Goal: Navigation & Orientation: Find specific page/section

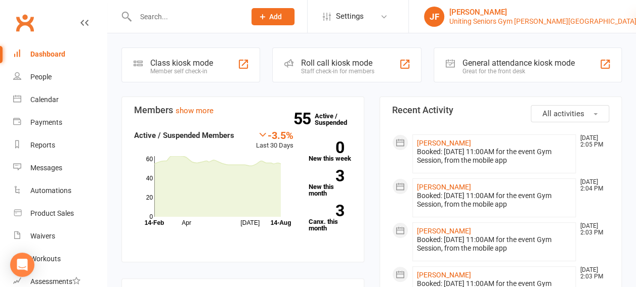
click at [635, 17] on icon at bounding box center [640, 17] width 8 height 8
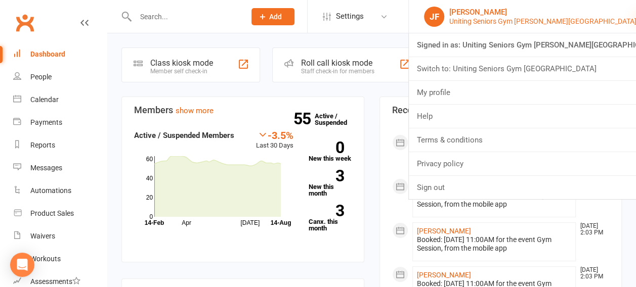
click at [635, 17] on icon at bounding box center [640, 17] width 8 height 8
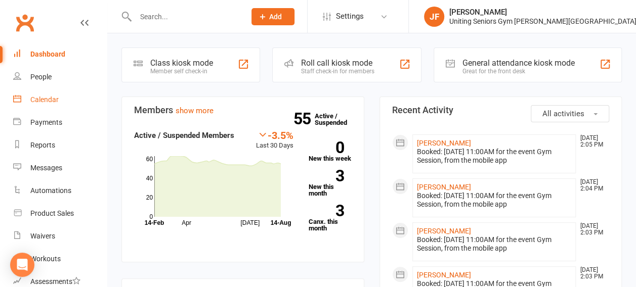
click at [43, 96] on div "Calendar" at bounding box center [44, 100] width 28 height 8
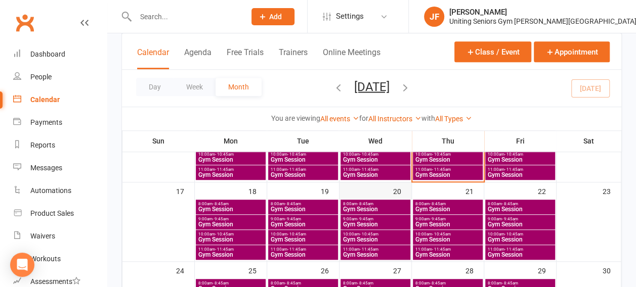
scroll to position [271, 0]
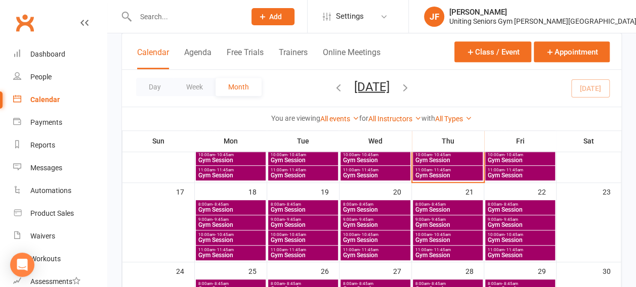
click at [360, 207] on span "Gym Session" at bounding box center [375, 210] width 66 height 6
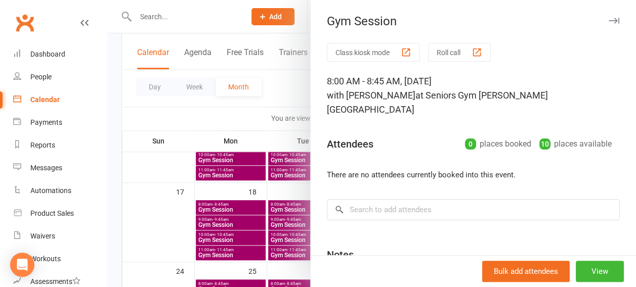
click at [285, 198] on div at bounding box center [371, 143] width 529 height 287
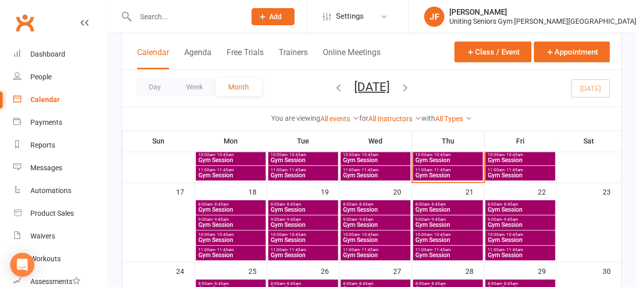
click at [352, 218] on span "9:00am - 9:45am" at bounding box center [375, 220] width 66 height 5
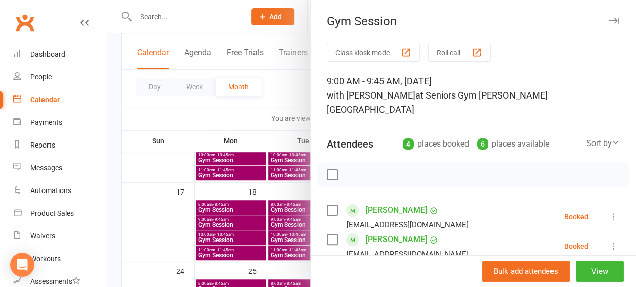
click at [261, 198] on div at bounding box center [371, 143] width 529 height 287
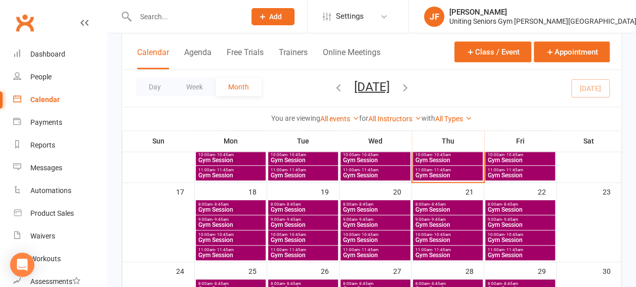
click at [360, 235] on span "- 10:45am" at bounding box center [369, 235] width 19 height 5
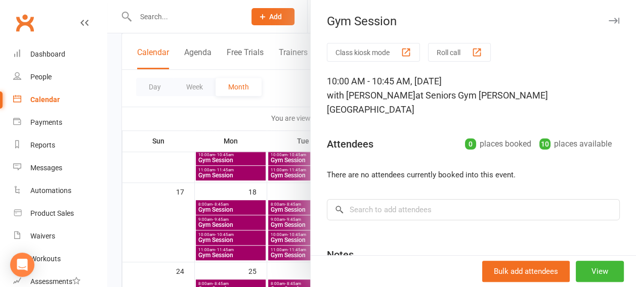
click at [242, 163] on div at bounding box center [371, 143] width 529 height 287
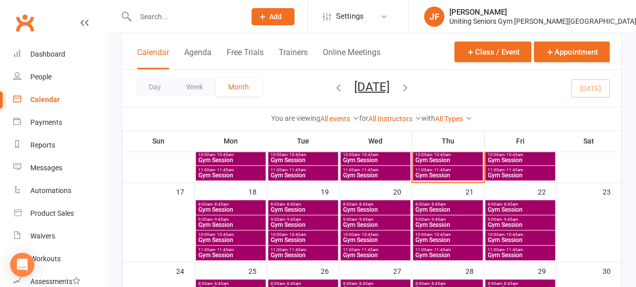
click at [352, 250] on span "11:00am - 11:45am" at bounding box center [375, 250] width 66 height 5
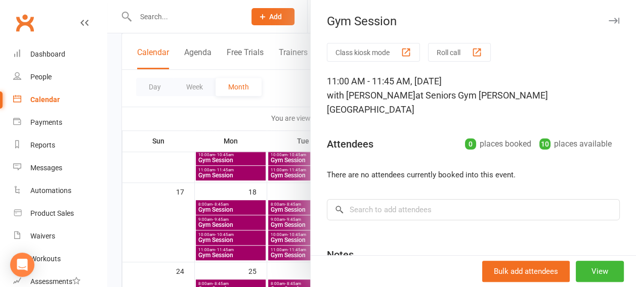
click at [270, 177] on div at bounding box center [371, 143] width 529 height 287
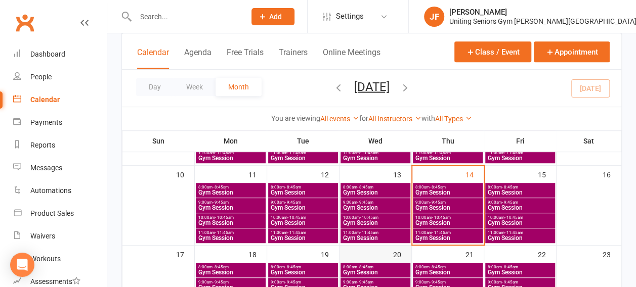
scroll to position [208, 0]
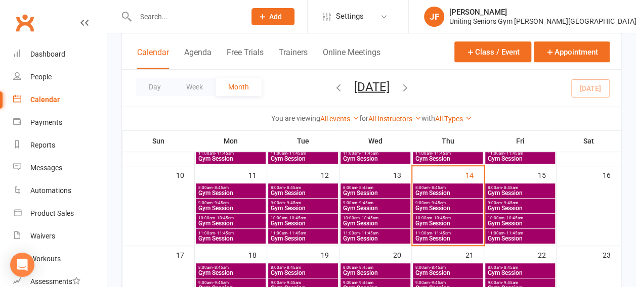
click at [422, 188] on span "8:00am - 8:45am" at bounding box center [448, 188] width 66 height 5
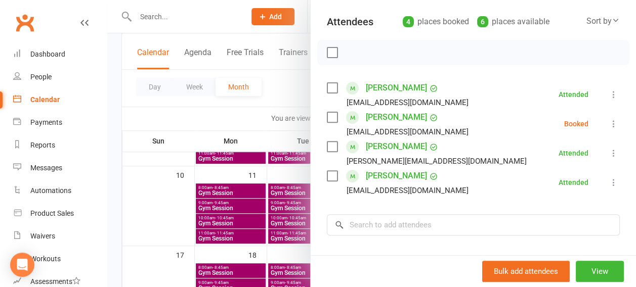
scroll to position [122, 0]
click at [221, 130] on div at bounding box center [371, 143] width 529 height 287
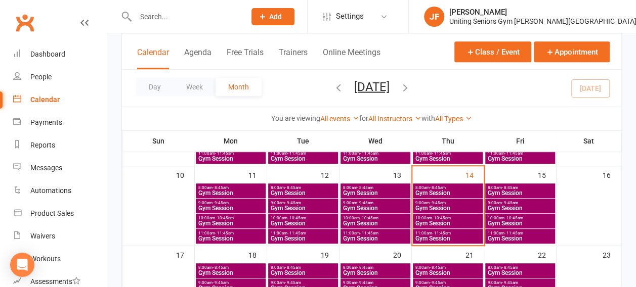
click at [423, 205] on span "Gym Session" at bounding box center [448, 208] width 66 height 6
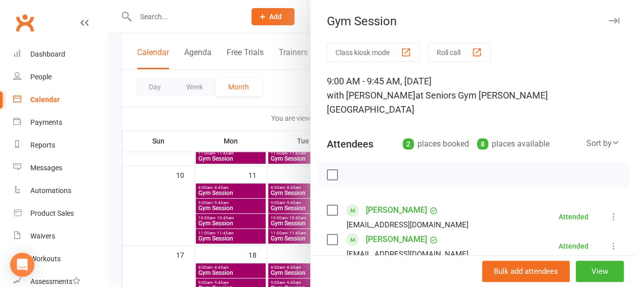
scroll to position [48, 0]
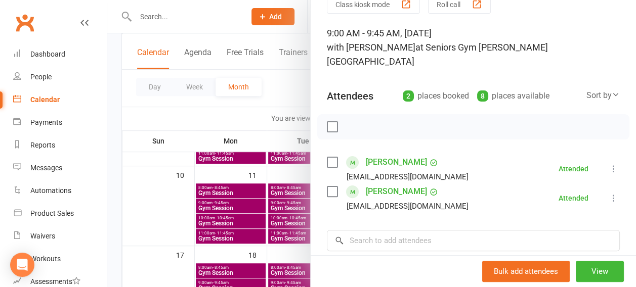
click at [223, 144] on div at bounding box center [371, 143] width 529 height 287
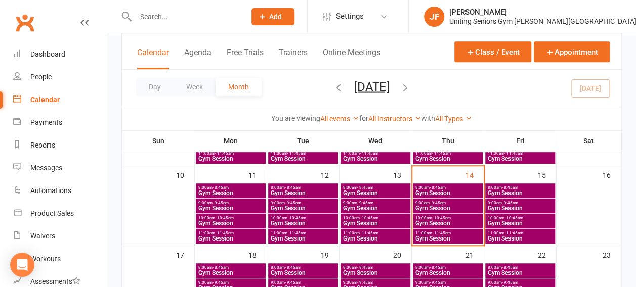
click at [437, 221] on span "Gym Session" at bounding box center [448, 224] width 66 height 6
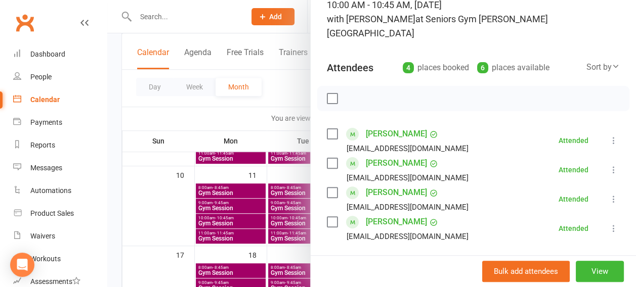
scroll to position [77, 0]
click at [263, 139] on div at bounding box center [371, 143] width 529 height 287
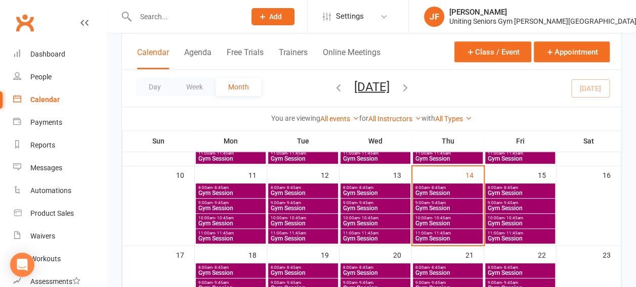
click at [428, 236] on span "Gym Session" at bounding box center [448, 239] width 66 height 6
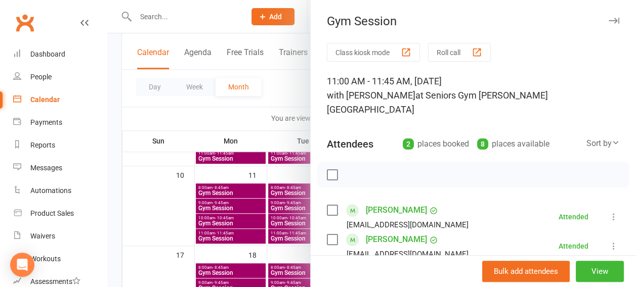
scroll to position [21, 0]
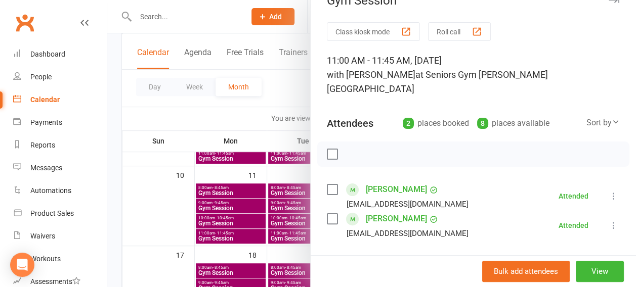
click at [252, 137] on div at bounding box center [371, 143] width 529 height 287
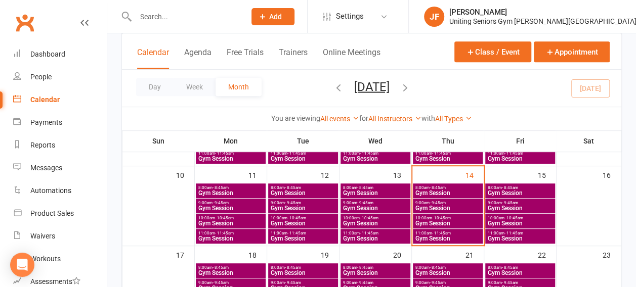
click at [391, 184] on div "8:00am - 8:45am Gym Session" at bounding box center [375, 191] width 70 height 15
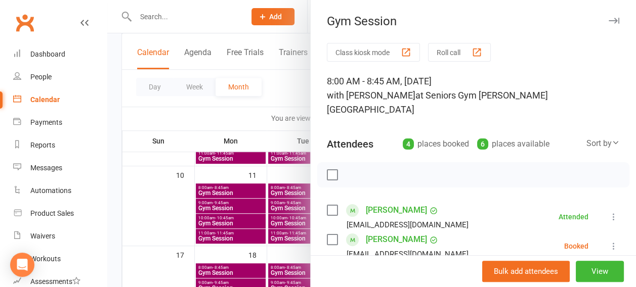
click at [224, 156] on div at bounding box center [371, 143] width 529 height 287
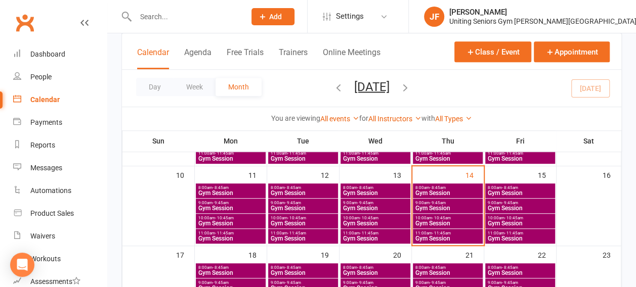
click at [356, 205] on span "Gym Session" at bounding box center [375, 208] width 66 height 6
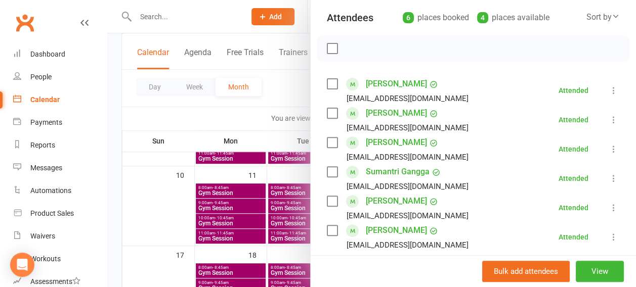
scroll to position [175, 0]
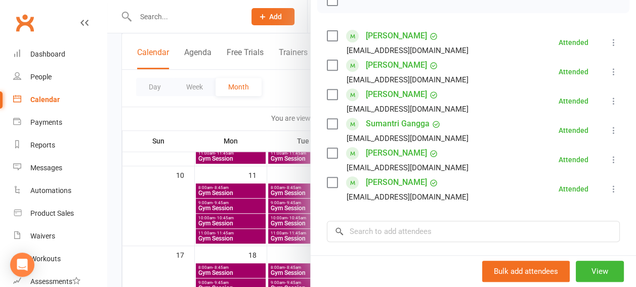
click at [252, 161] on div at bounding box center [371, 143] width 529 height 287
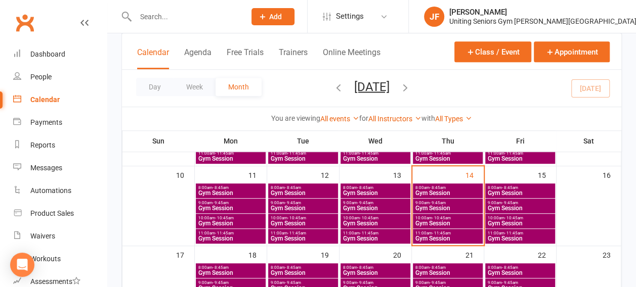
click at [360, 221] on span "Gym Session" at bounding box center [375, 224] width 66 height 6
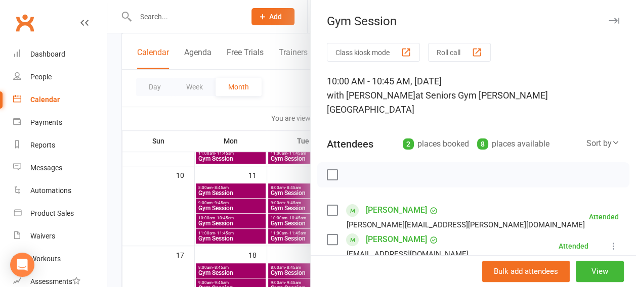
click at [254, 174] on div at bounding box center [371, 143] width 529 height 287
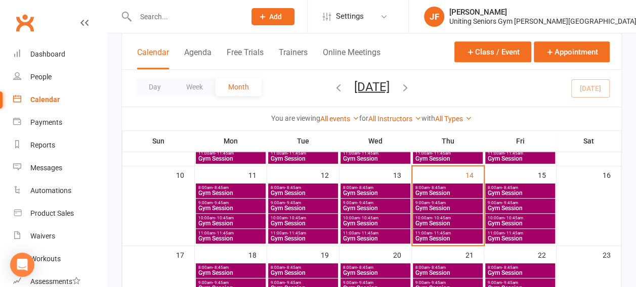
click at [364, 237] on span "Gym Session" at bounding box center [375, 239] width 66 height 6
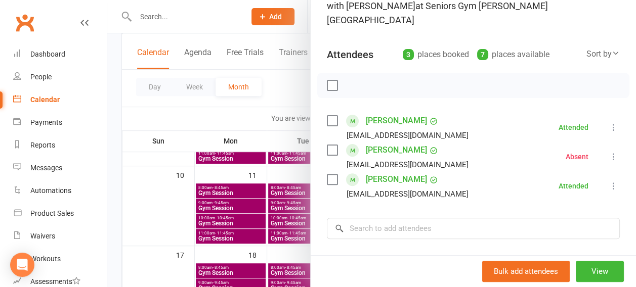
scroll to position [90, 0]
click at [254, 167] on div at bounding box center [371, 143] width 529 height 287
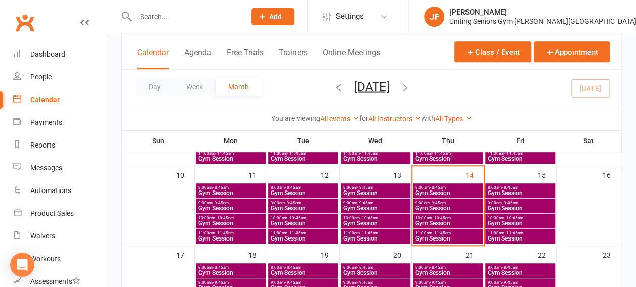
click at [361, 237] on span "Gym Session" at bounding box center [375, 239] width 66 height 6
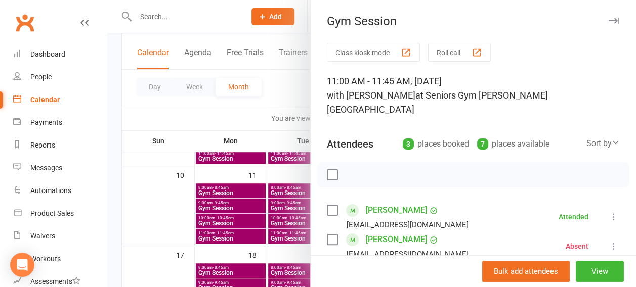
scroll to position [179, 0]
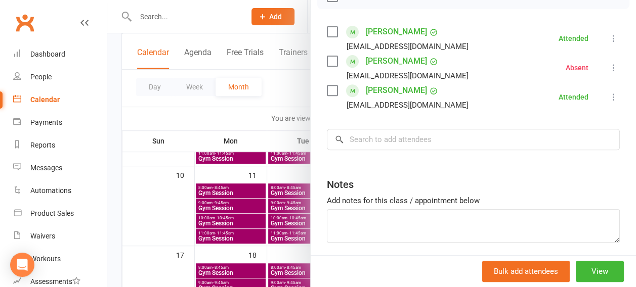
click at [202, 85] on div at bounding box center [371, 143] width 529 height 287
